Goal: Check status: Check status

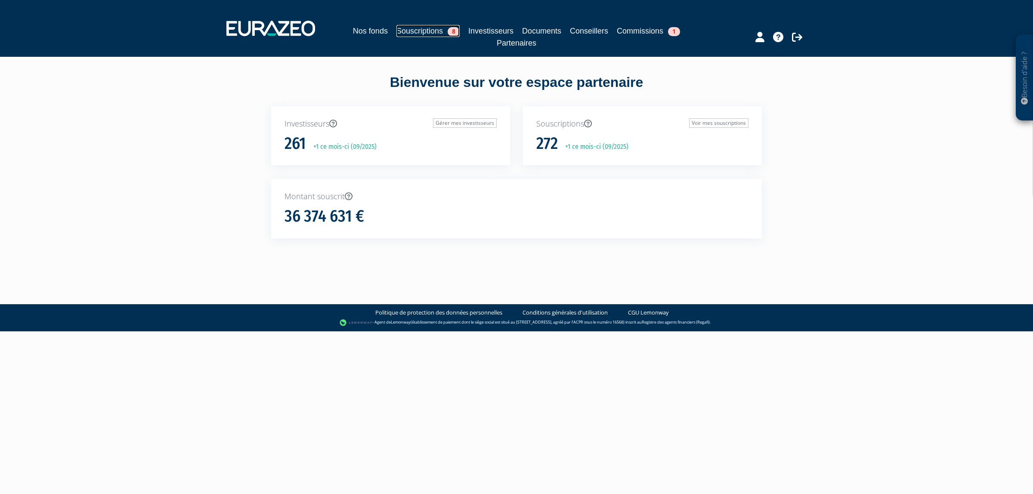
click at [408, 27] on link "Souscriptions 8" at bounding box center [427, 31] width 63 height 12
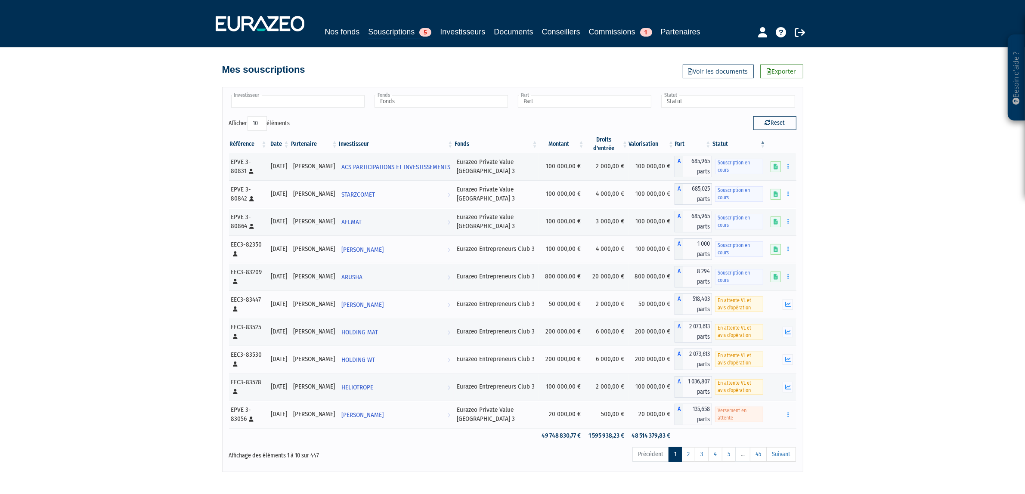
click at [309, 108] on input "text" at bounding box center [297, 101] width 133 height 12
type input "Investisseur"
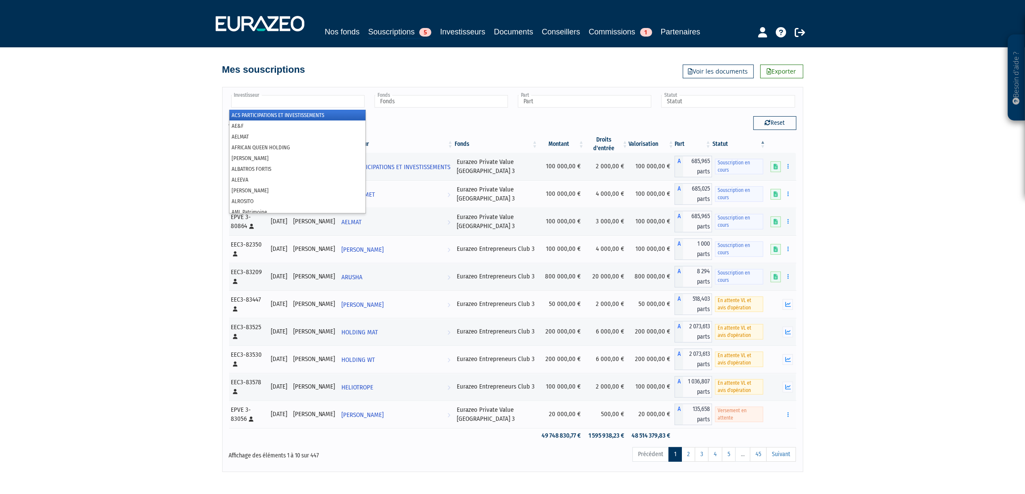
click at [353, 106] on input "text" at bounding box center [297, 101] width 133 height 12
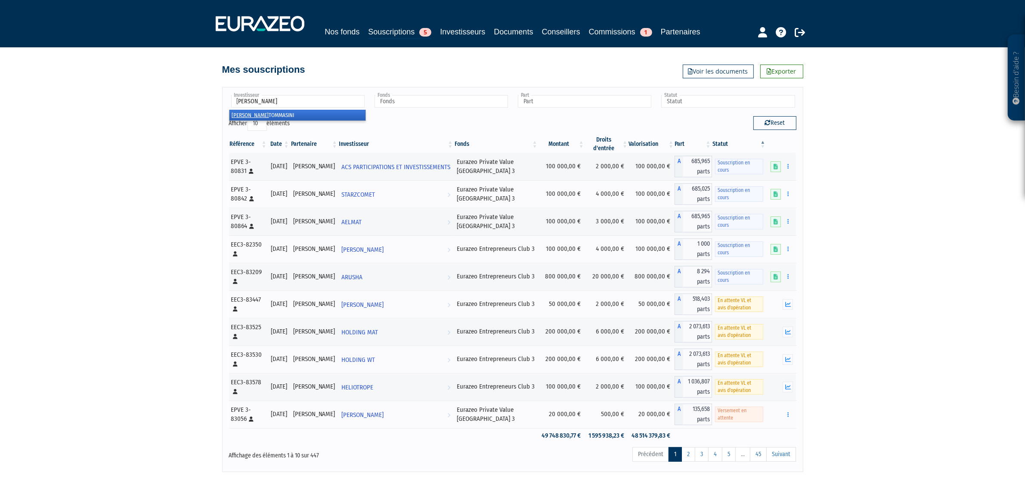
type input "Investisseur"
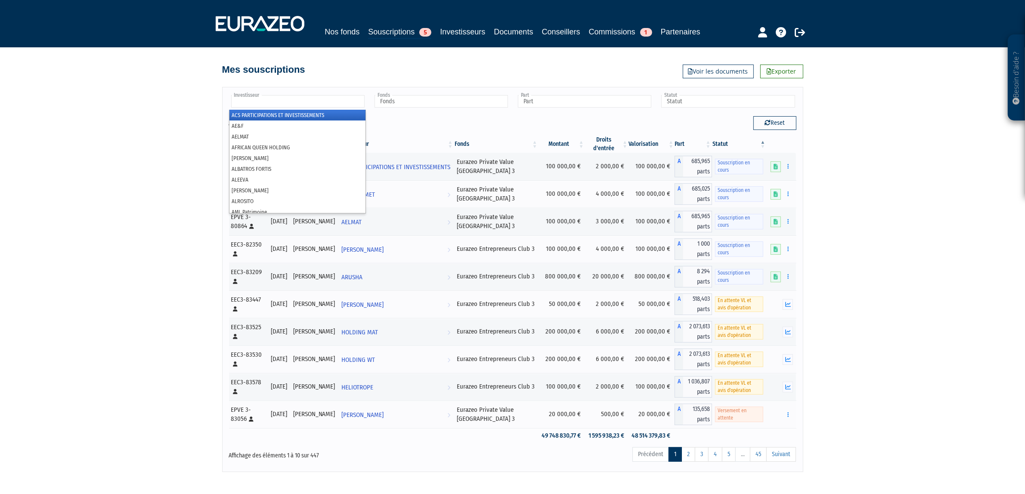
click at [345, 110] on ul at bounding box center [297, 102] width 137 height 16
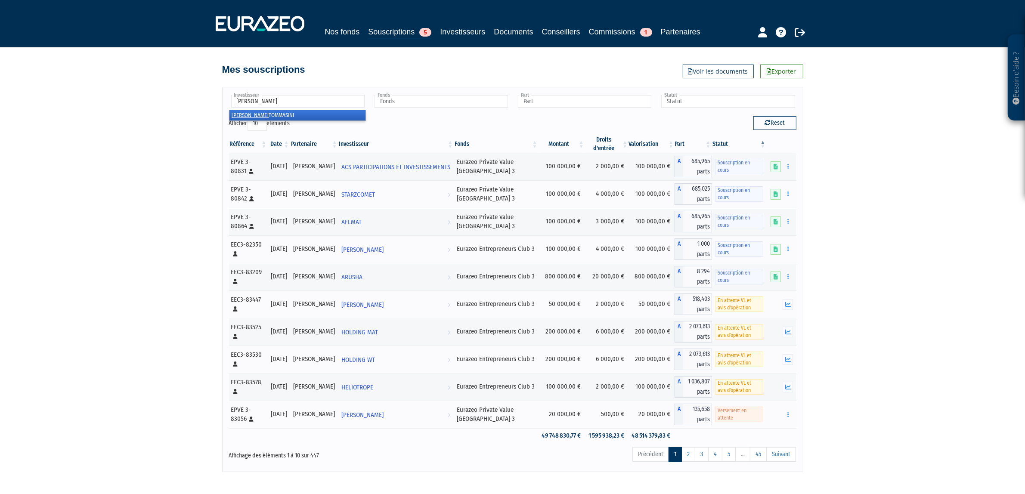
type input "jeanne to"
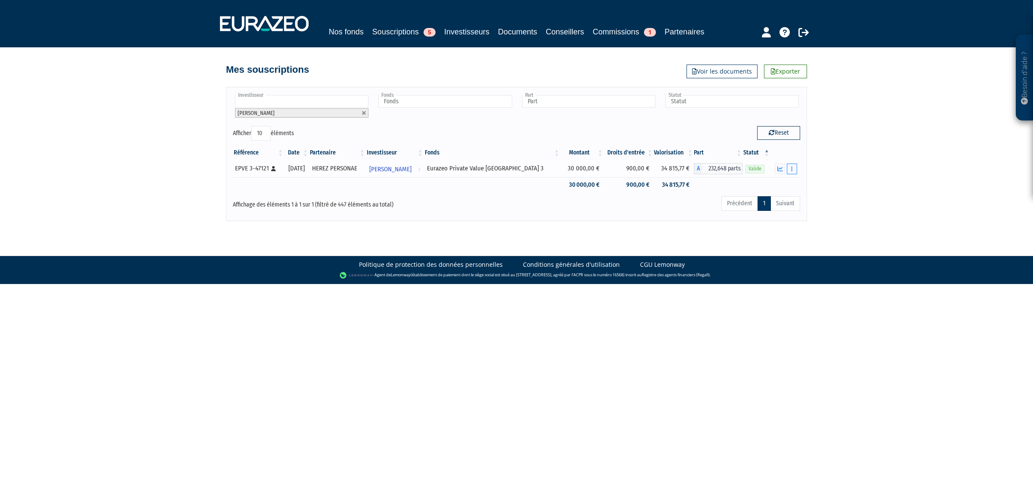
click at [789, 174] on button "button" at bounding box center [792, 169] width 10 height 11
click at [773, 224] on link "Historique de rachat(s)" at bounding box center [758, 217] width 71 height 14
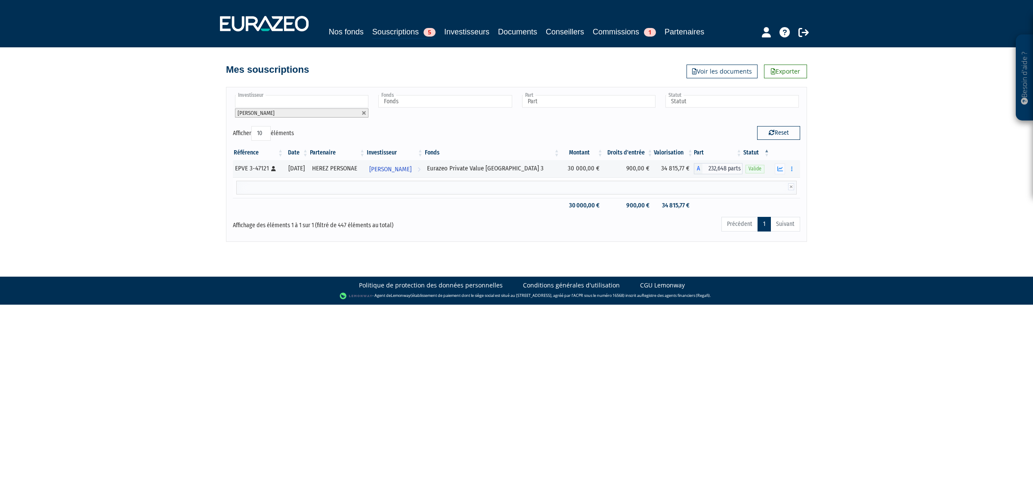
click at [688, 195] on div at bounding box center [516, 188] width 560 height 14
click at [717, 195] on div at bounding box center [516, 188] width 560 height 14
click at [801, 181] on div "Référence Date Partenaire Investisseur Fonds Montant Droits d'entrée Valorisati…" at bounding box center [516, 179] width 580 height 73
click at [795, 174] on button "button" at bounding box center [792, 169] width 10 height 11
click at [770, 190] on link "Documents" at bounding box center [758, 184] width 71 height 14
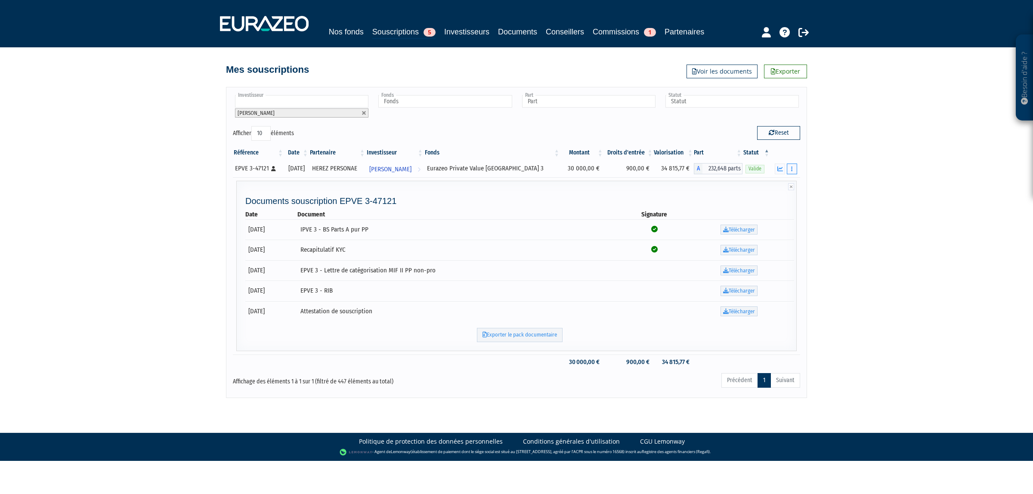
click at [790, 174] on button "button" at bounding box center [792, 169] width 10 height 11
click at [767, 224] on link "Historique de rachat(s)" at bounding box center [758, 217] width 71 height 14
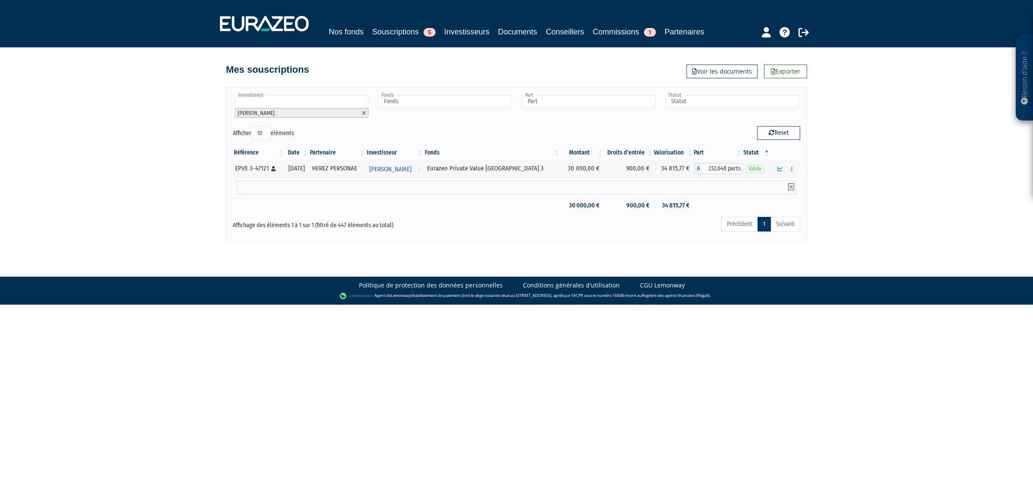
click at [789, 190] on icon at bounding box center [791, 186] width 6 height 7
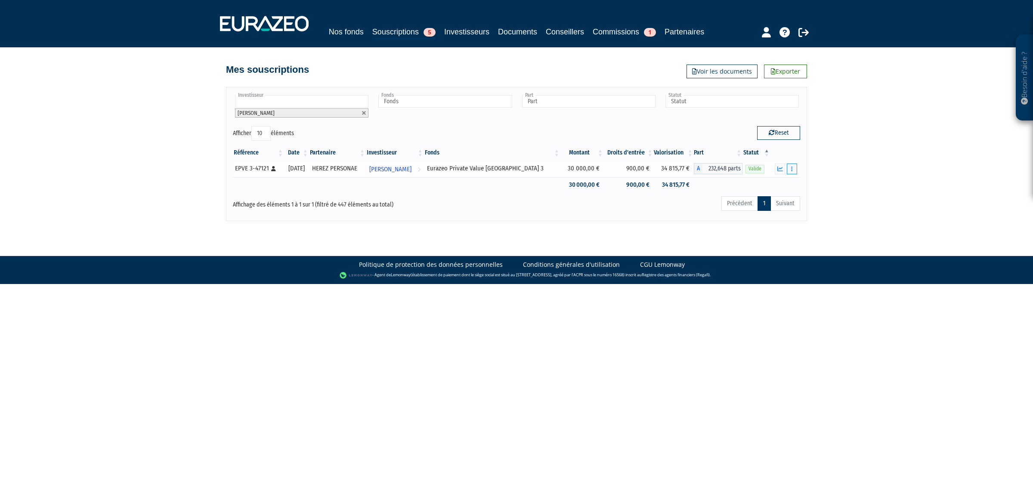
click at [794, 174] on button "button" at bounding box center [792, 169] width 10 height 11
click at [771, 223] on link "Historique de rachat(s)" at bounding box center [758, 217] width 71 height 14
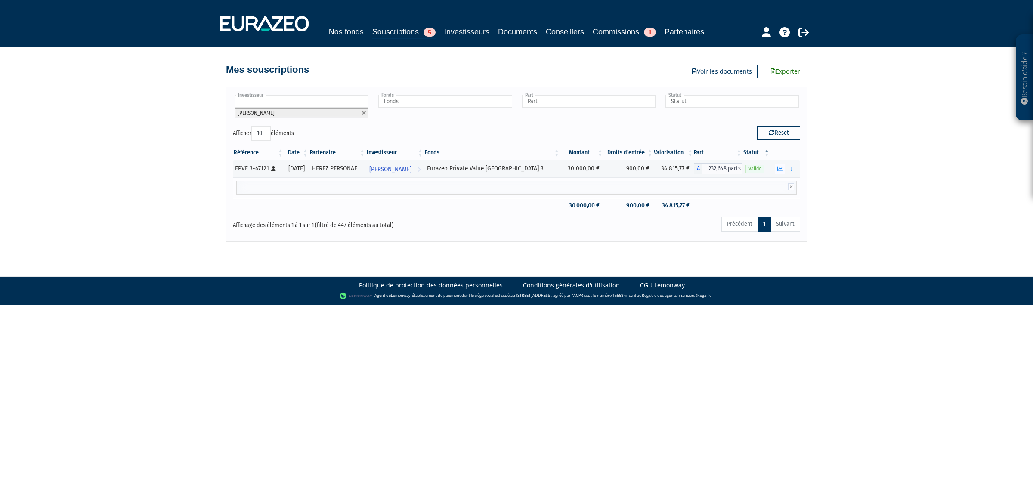
click at [655, 195] on div at bounding box center [516, 188] width 560 height 14
click at [307, 191] on td at bounding box center [516, 187] width 567 height 21
click at [306, 195] on div at bounding box center [516, 188] width 560 height 14
click at [411, 177] on span "Jeanne TOMMASINI" at bounding box center [390, 169] width 42 height 16
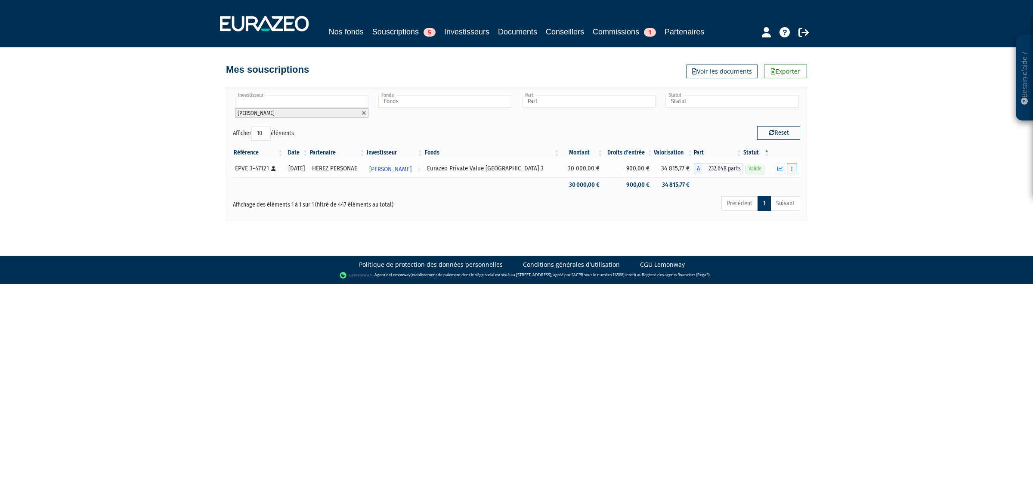
click at [792, 174] on button "button" at bounding box center [792, 169] width 10 height 11
click at [771, 223] on link "Historique de rachat(s)" at bounding box center [758, 217] width 71 height 14
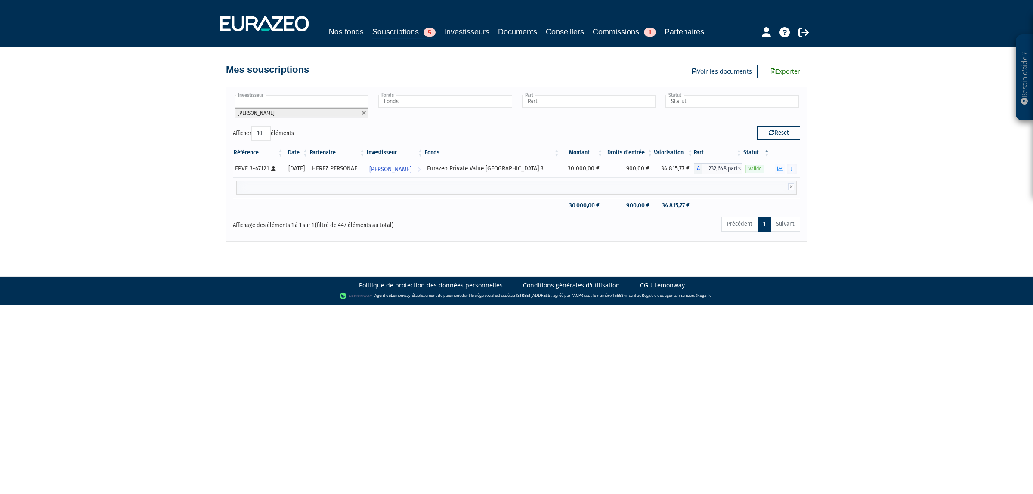
click at [789, 174] on button "button" at bounding box center [792, 169] width 10 height 11
click at [782, 224] on link "Historique de rachat(s)" at bounding box center [758, 217] width 71 height 14
click at [794, 174] on button "button" at bounding box center [792, 169] width 10 height 11
click at [777, 224] on link "Historique de rachat(s)" at bounding box center [758, 217] width 71 height 14
click at [790, 190] on icon at bounding box center [791, 186] width 6 height 7
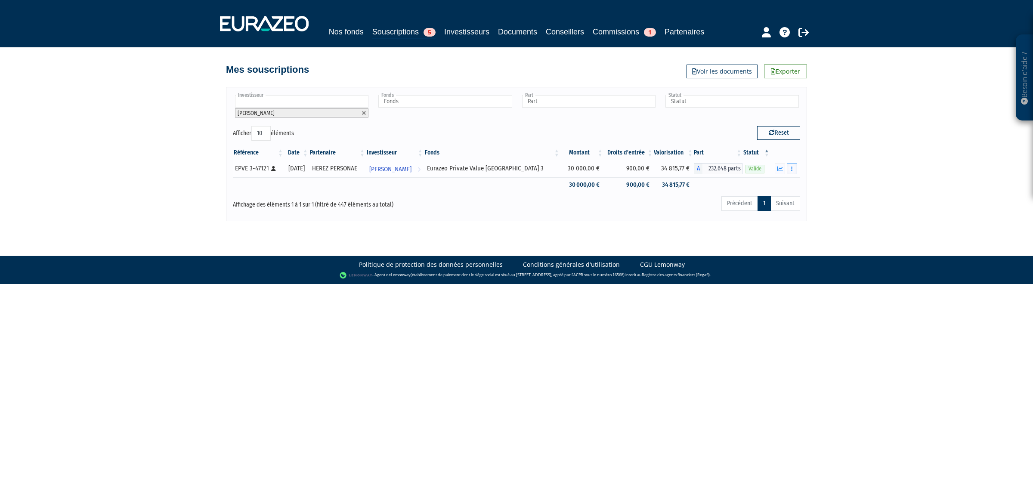
click at [791, 174] on button "button" at bounding box center [792, 169] width 10 height 11
click at [786, 224] on link "Historique de rachat(s)" at bounding box center [758, 217] width 71 height 14
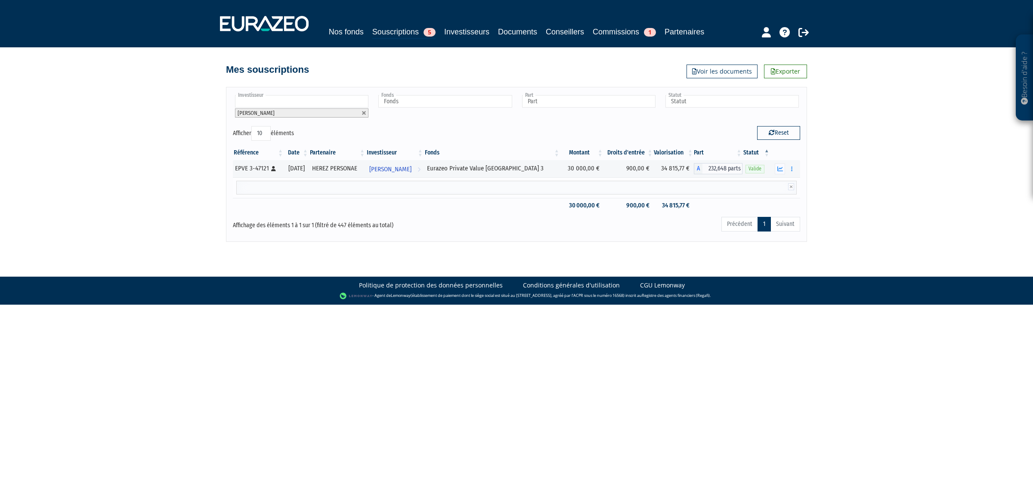
click at [711, 195] on div at bounding box center [516, 188] width 560 height 14
click at [792, 190] on icon at bounding box center [791, 186] width 6 height 7
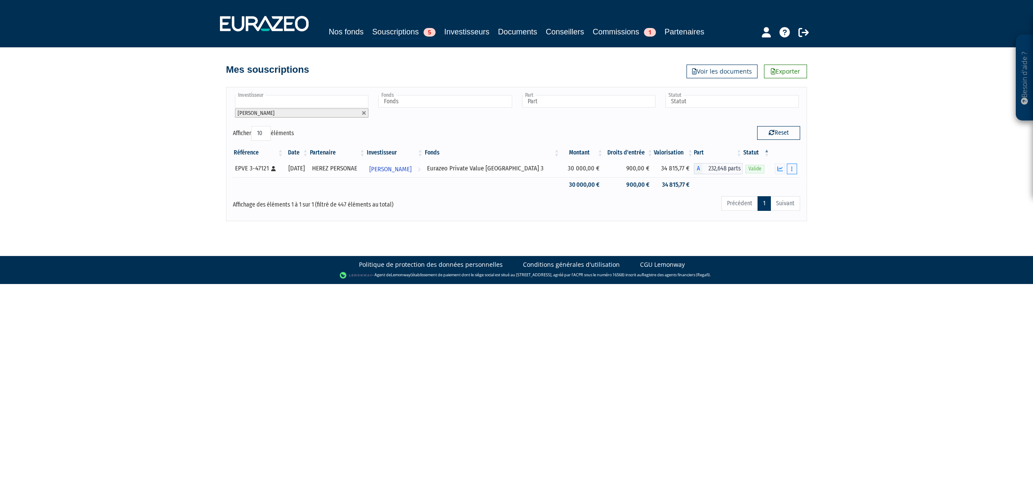
click at [792, 172] on icon "button" at bounding box center [791, 169] width 1 height 6
click at [776, 224] on link "Historique de rachat(s)" at bounding box center [758, 217] width 71 height 14
